Goal: Transaction & Acquisition: Purchase product/service

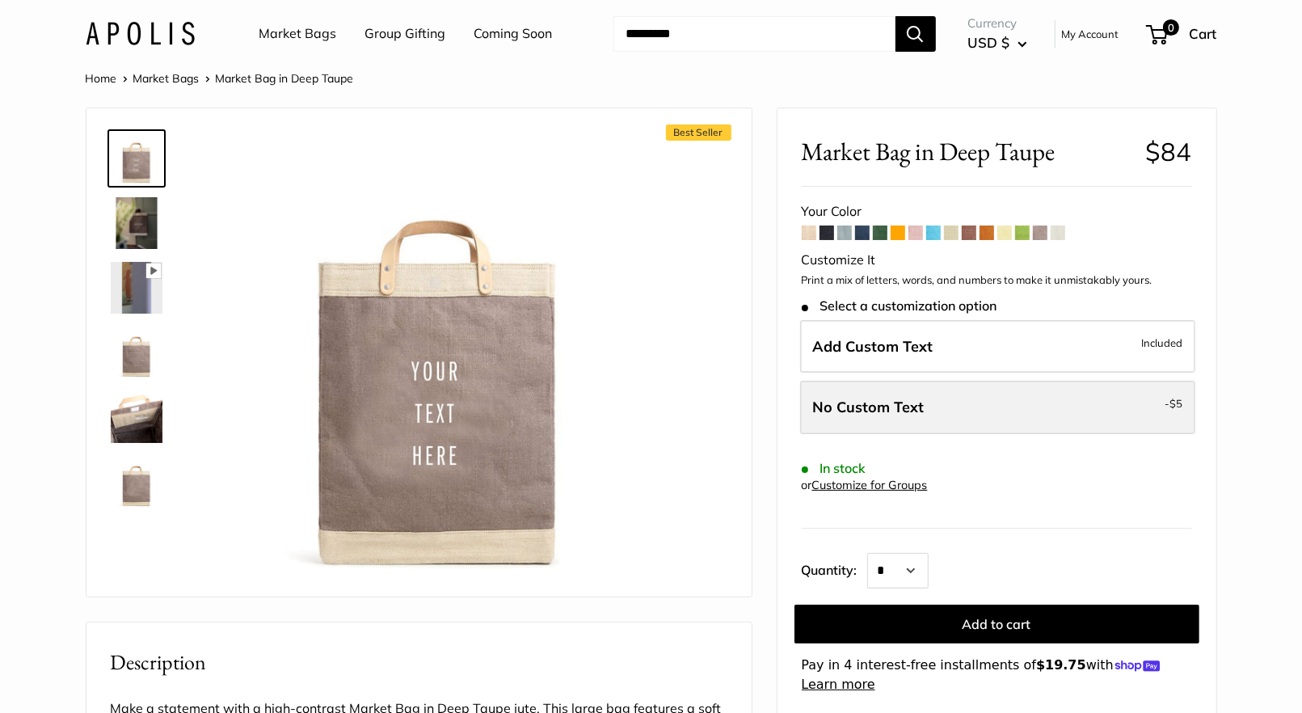
click at [1043, 411] on label "No Custom Text - $5" at bounding box center [997, 407] width 395 height 53
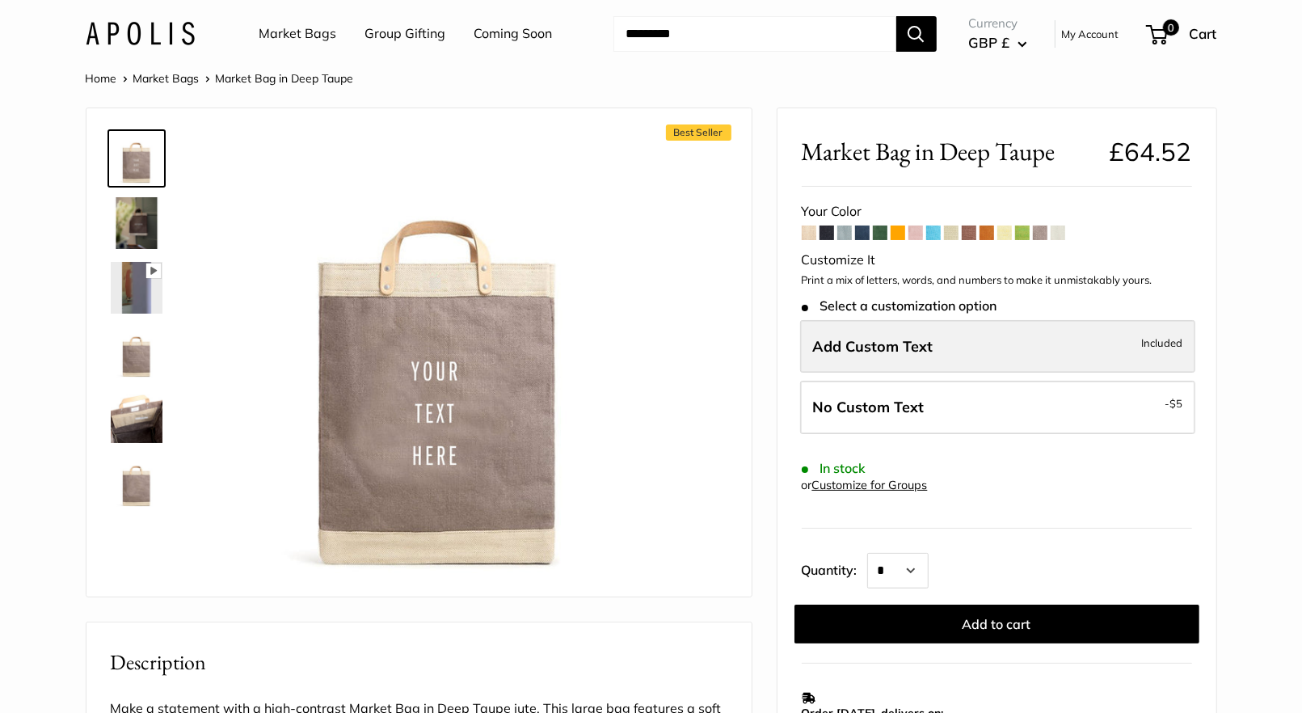
click at [1003, 341] on label "Add Custom Text Included" at bounding box center [997, 346] width 395 height 53
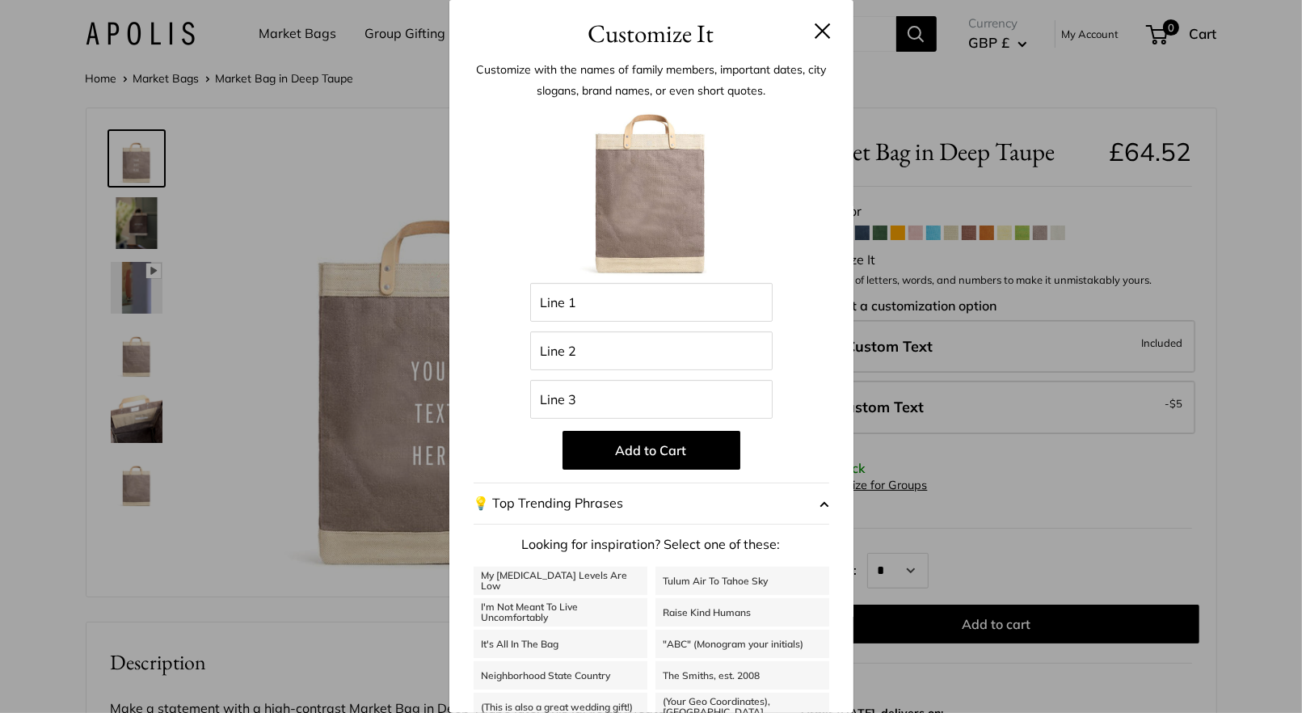
click at [823, 32] on button at bounding box center [823, 31] width 16 height 16
